Goal: Task Accomplishment & Management: Manage account settings

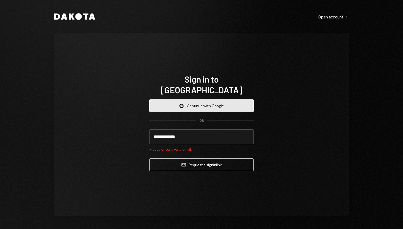
click at [238, 99] on button "Google Continue with Google" at bounding box center [201, 105] width 105 height 13
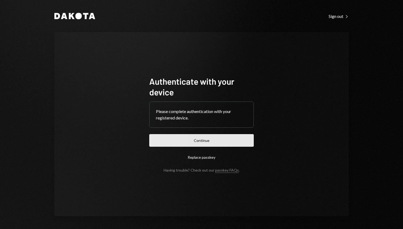
click at [218, 139] on button "Continue" at bounding box center [201, 140] width 105 height 13
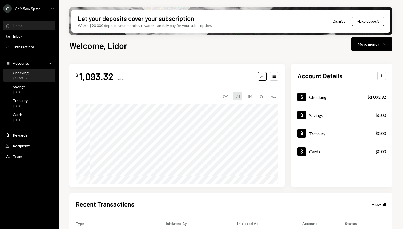
click at [38, 75] on div "Checking $1,093.32" at bounding box center [29, 75] width 48 height 10
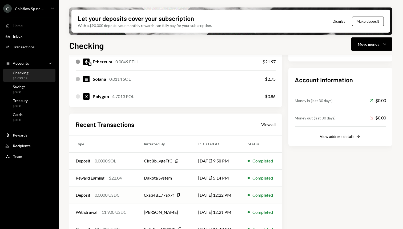
scroll to position [153, 0]
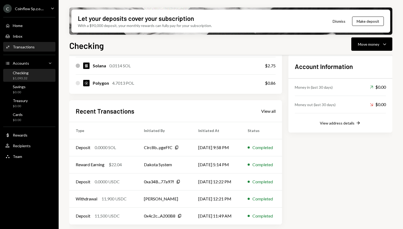
click at [37, 49] on div "Activities Transactions" at bounding box center [29, 47] width 48 height 5
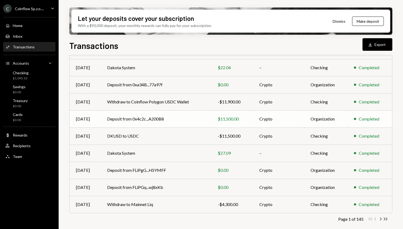
scroll to position [75, 0]
click at [381, 217] on icon "Chevron Right" at bounding box center [380, 218] width 5 height 5
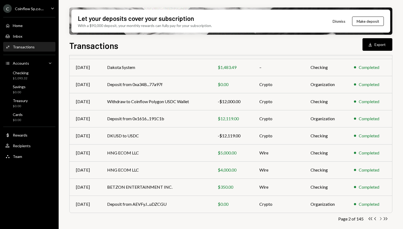
click at [381, 217] on icon "Chevron Right" at bounding box center [380, 218] width 5 height 5
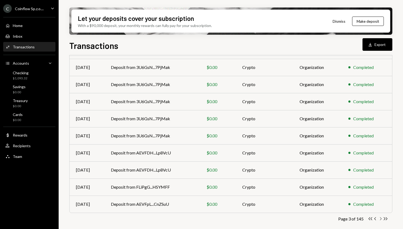
click at [381, 217] on icon "Chevron Right" at bounding box center [380, 218] width 5 height 5
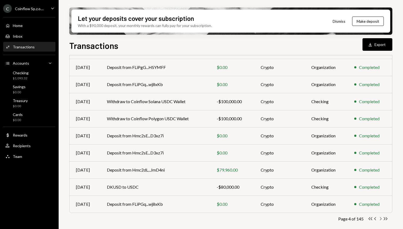
click at [380, 218] on icon "Chevron Right" at bounding box center [380, 218] width 5 height 5
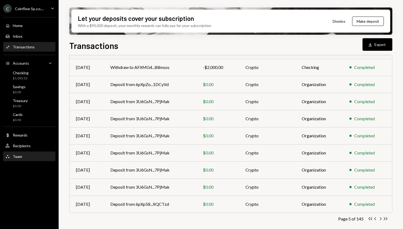
click at [20, 154] on div "Team" at bounding box center [17, 156] width 9 height 5
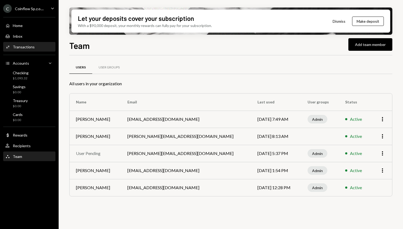
click at [36, 49] on div "Activities Transactions" at bounding box center [29, 47] width 48 height 5
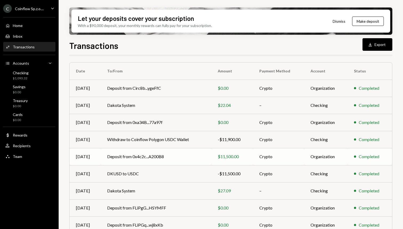
scroll to position [75, 0]
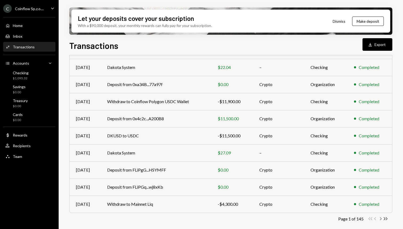
click at [382, 217] on icon "Chevron Right" at bounding box center [380, 218] width 5 height 5
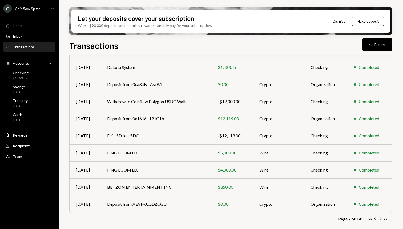
click at [382, 217] on icon "Chevron Right" at bounding box center [380, 218] width 5 height 5
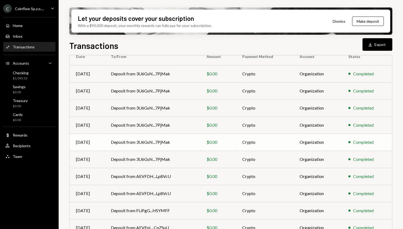
scroll to position [0, 0]
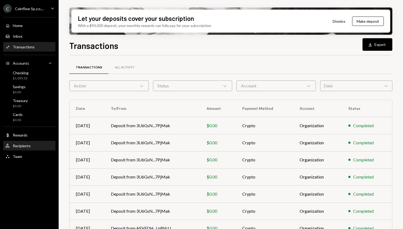
click at [33, 145] on div "User Recipients" at bounding box center [29, 145] width 48 height 5
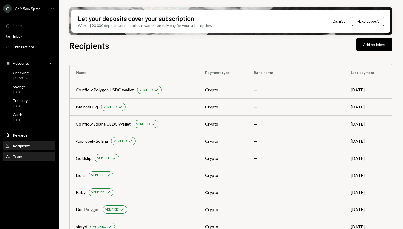
click at [27, 157] on div "Team Team" at bounding box center [29, 156] width 48 height 5
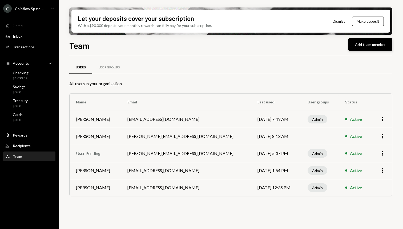
click at [359, 38] on button "Add team member" at bounding box center [371, 44] width 44 height 13
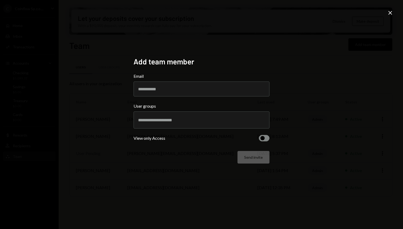
type input "**********"
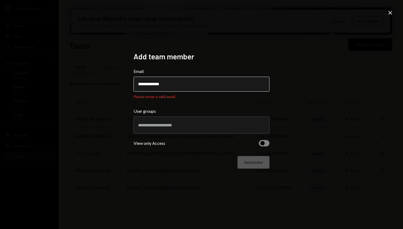
click at [177, 88] on input "**********" at bounding box center [202, 84] width 136 height 15
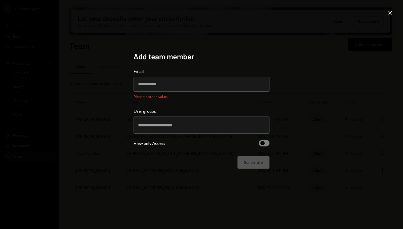
paste input "**********"
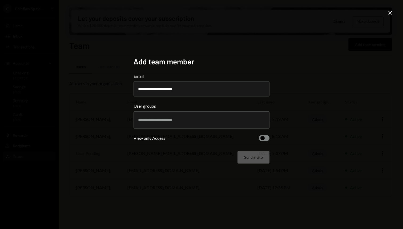
type input "**********"
click at [85, 138] on div "**********" at bounding box center [201, 114] width 403 height 229
click at [165, 121] on input "text" at bounding box center [201, 119] width 127 height 5
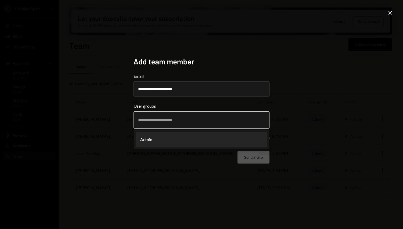
click at [169, 140] on li "Admin" at bounding box center [201, 139] width 131 height 15
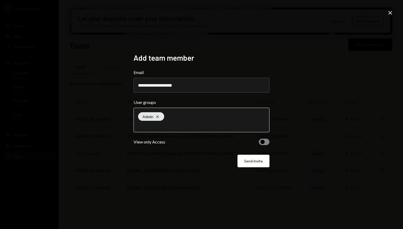
click at [180, 126] on input "text" at bounding box center [201, 125] width 127 height 5
click at [167, 143] on div "View only Access" at bounding box center [202, 141] width 136 height 6
click at [264, 142] on span "button" at bounding box center [263, 141] width 4 height 4
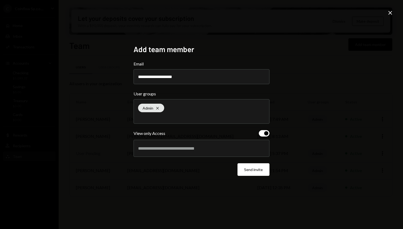
click at [216, 151] on div at bounding box center [201, 147] width 127 height 13
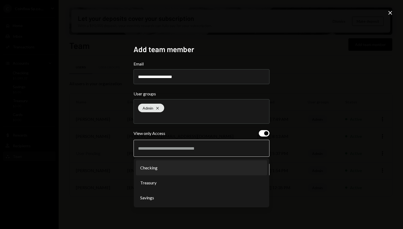
click at [184, 175] on li "Checking" at bounding box center [201, 167] width 131 height 15
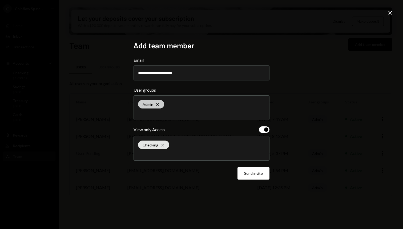
click at [163, 103] on div "Admin Cross" at bounding box center [151, 104] width 26 height 9
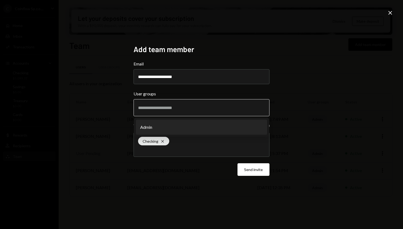
click at [167, 109] on input "text" at bounding box center [201, 107] width 127 height 5
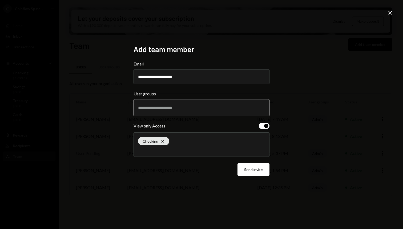
click at [173, 105] on input "text" at bounding box center [201, 107] width 127 height 5
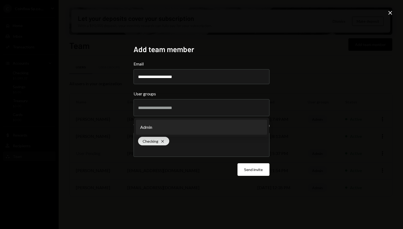
click at [190, 181] on div "**********" at bounding box center [202, 115] width 136 height 140
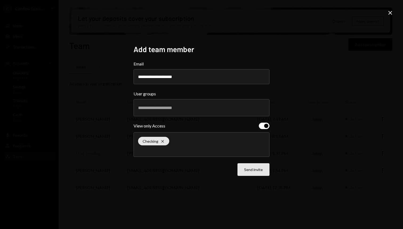
click at [250, 171] on button "Send invite" at bounding box center [254, 169] width 32 height 13
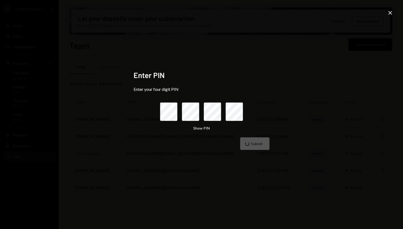
click at [259, 132] on form "Enter your four digit PIN Show PIN Submit" at bounding box center [202, 117] width 136 height 63
click at [256, 141] on div "Submit" at bounding box center [202, 143] width 136 height 13
click at [204, 127] on button "Show PIN" at bounding box center [201, 128] width 17 height 5
click at [265, 145] on div "Submit" at bounding box center [202, 143] width 136 height 13
click at [260, 144] on div "Submit" at bounding box center [202, 143] width 136 height 13
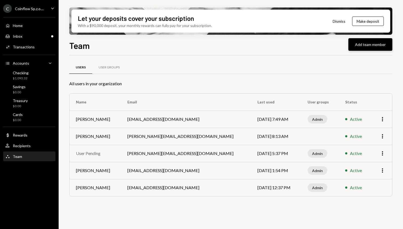
click at [378, 44] on button "Add team member" at bounding box center [371, 44] width 44 height 13
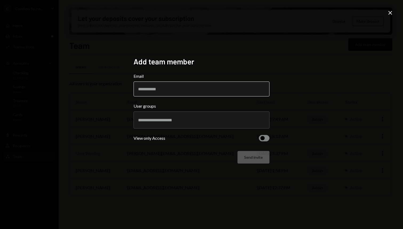
click at [212, 93] on input "Email" at bounding box center [202, 88] width 136 height 15
type input "**********"
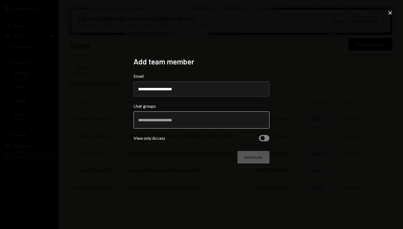
click at [172, 117] on input "text" at bounding box center [201, 119] width 127 height 5
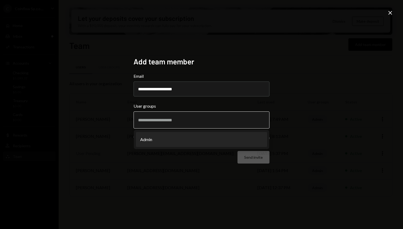
click at [169, 142] on li "Admin" at bounding box center [201, 139] width 131 height 15
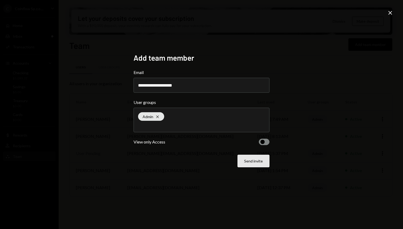
click at [246, 161] on button "Send invite" at bounding box center [254, 160] width 32 height 13
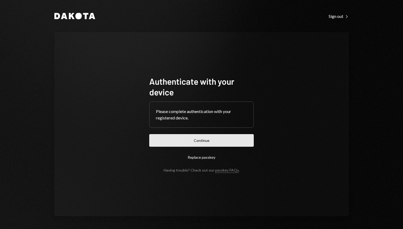
click at [224, 138] on button "Continue" at bounding box center [201, 140] width 105 height 13
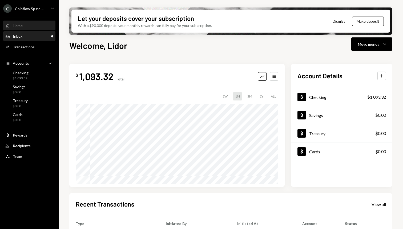
click at [28, 34] on div "Inbox Inbox" at bounding box center [29, 36] width 48 height 5
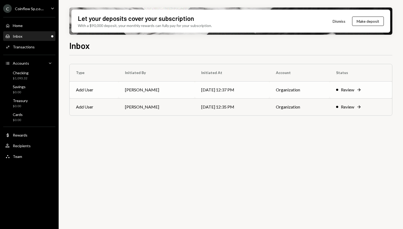
click at [180, 92] on td "[PERSON_NAME]" at bounding box center [157, 89] width 76 height 17
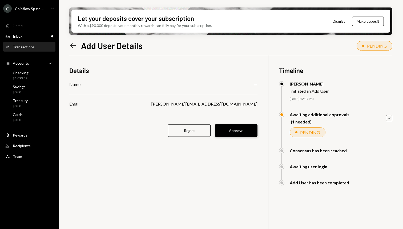
click at [235, 130] on button "Approve" at bounding box center [236, 130] width 43 height 13
